Goal: Information Seeking & Learning: Find specific page/section

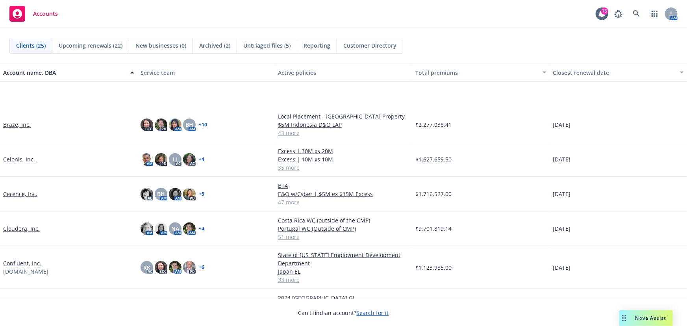
scroll to position [143, 0]
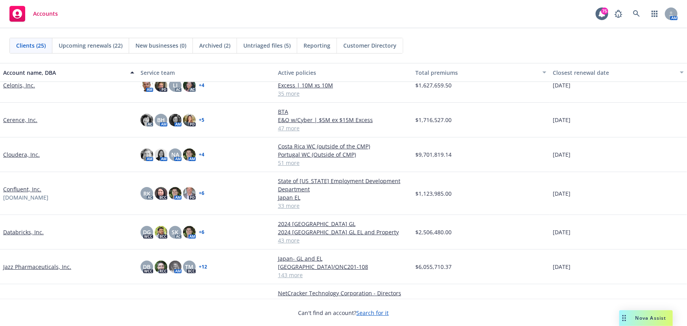
click at [19, 233] on link "Databricks, Inc." at bounding box center [23, 232] width 41 height 8
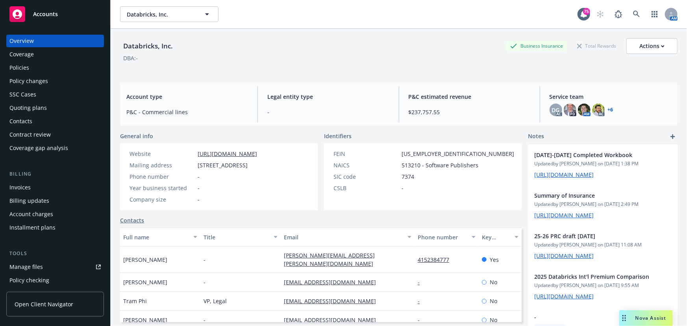
click at [24, 64] on div "Policies" at bounding box center [19, 67] width 20 height 13
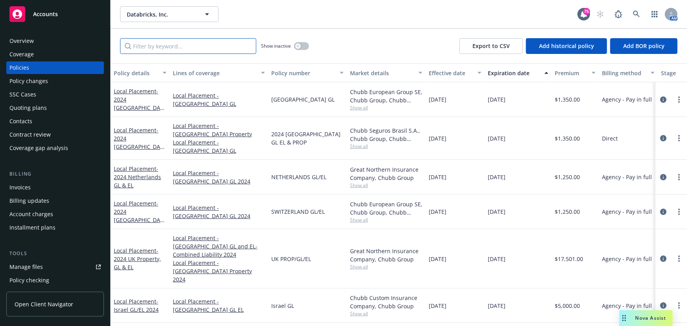
click at [171, 45] on input "Filter by keyword..." at bounding box center [188, 46] width 136 height 16
type input "local"
drag, startPoint x: 144, startPoint y: 44, endPoint x: 98, endPoint y: 36, distance: 46.7
click at [100, 44] on div "Accounts Overview Coverage Policies Policy changes SSC Cases Quoting plans Cont…" at bounding box center [343, 163] width 687 height 326
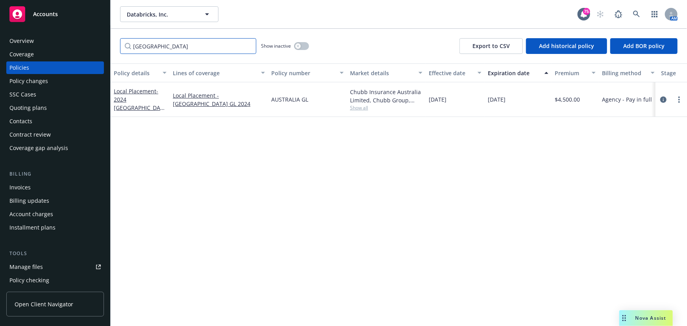
type input "australia"
click at [145, 97] on link "Local Placement - 2024 Australia GL" at bounding box center [139, 103] width 50 height 32
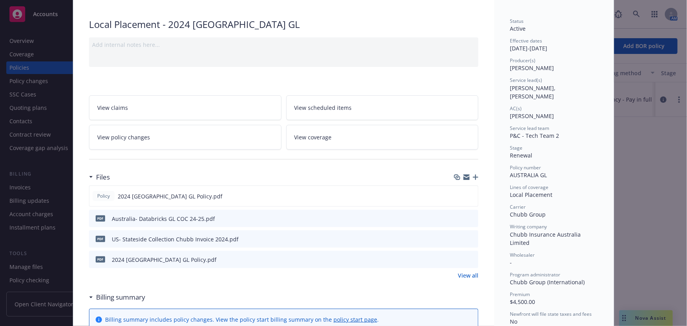
scroll to position [143, 0]
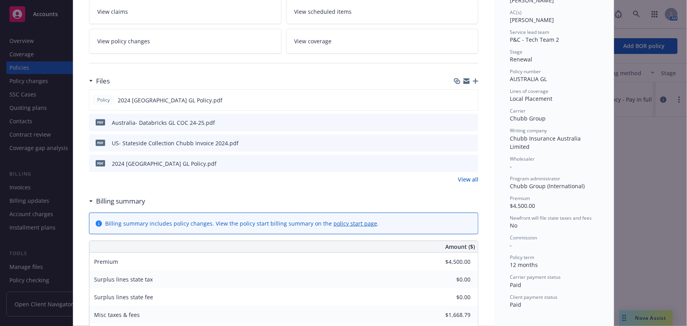
click at [468, 165] on button at bounding box center [471, 163] width 7 height 8
click at [468, 161] on icon "preview file" at bounding box center [470, 163] width 7 height 6
click at [460, 179] on link "View all" at bounding box center [468, 179] width 20 height 8
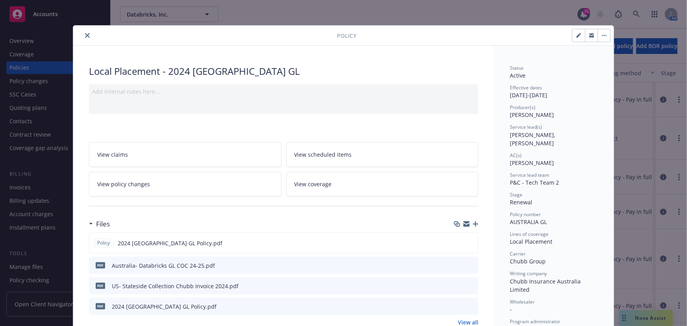
click at [88, 37] on button "close" at bounding box center [87, 35] width 9 height 9
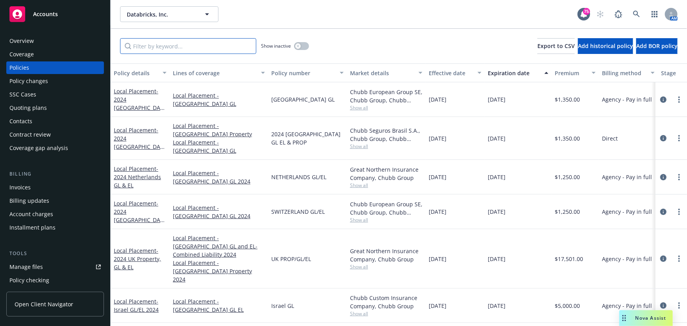
click at [154, 47] on input "Filter by keyword..." at bounding box center [188, 46] width 136 height 16
type input "India"
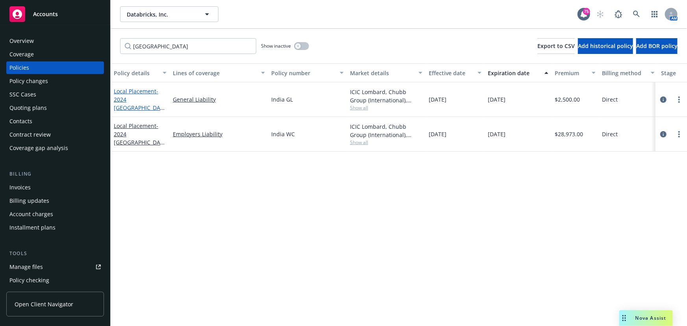
click at [141, 106] on span "- 2024 India GL" at bounding box center [139, 103] width 51 height 32
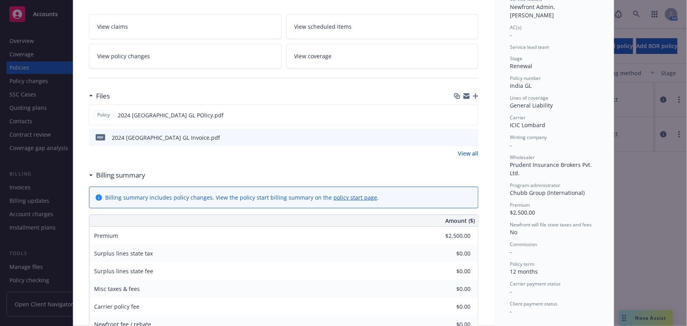
scroll to position [143, 0]
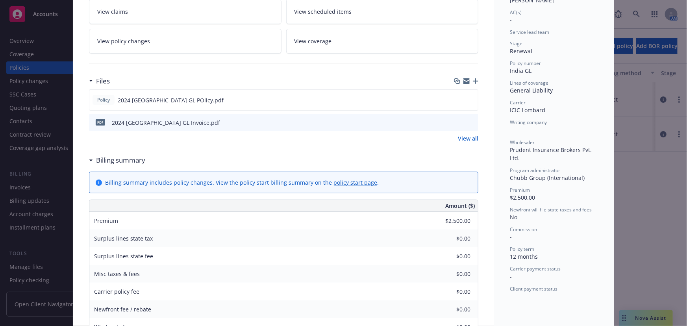
click at [466, 135] on link "View all" at bounding box center [468, 138] width 20 height 8
